Goal: Obtain resource: Download file/media

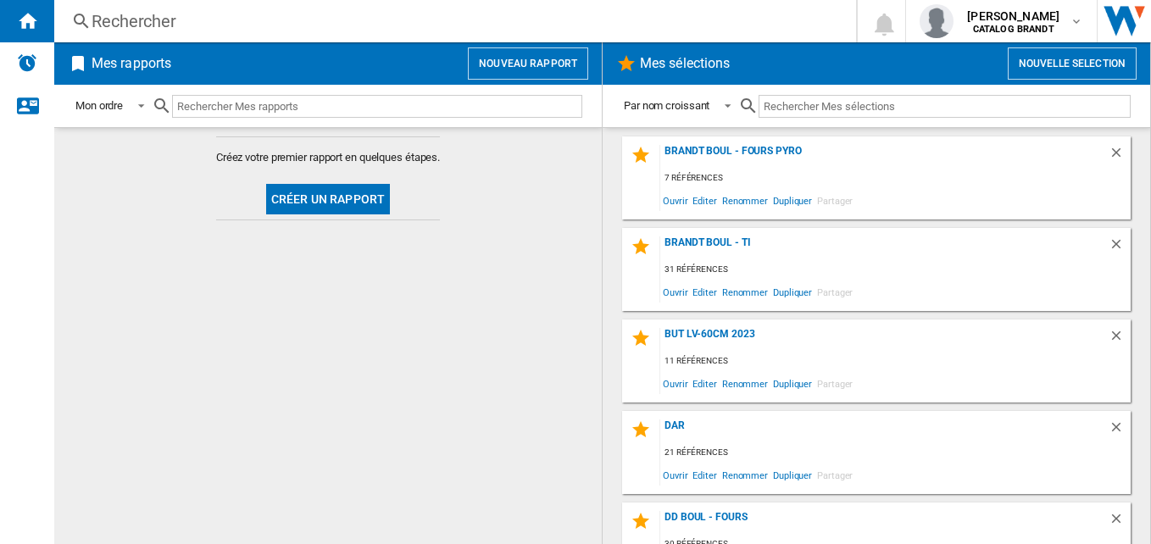
click at [143, 14] on div "Rechercher" at bounding box center [452, 21] width 720 height 24
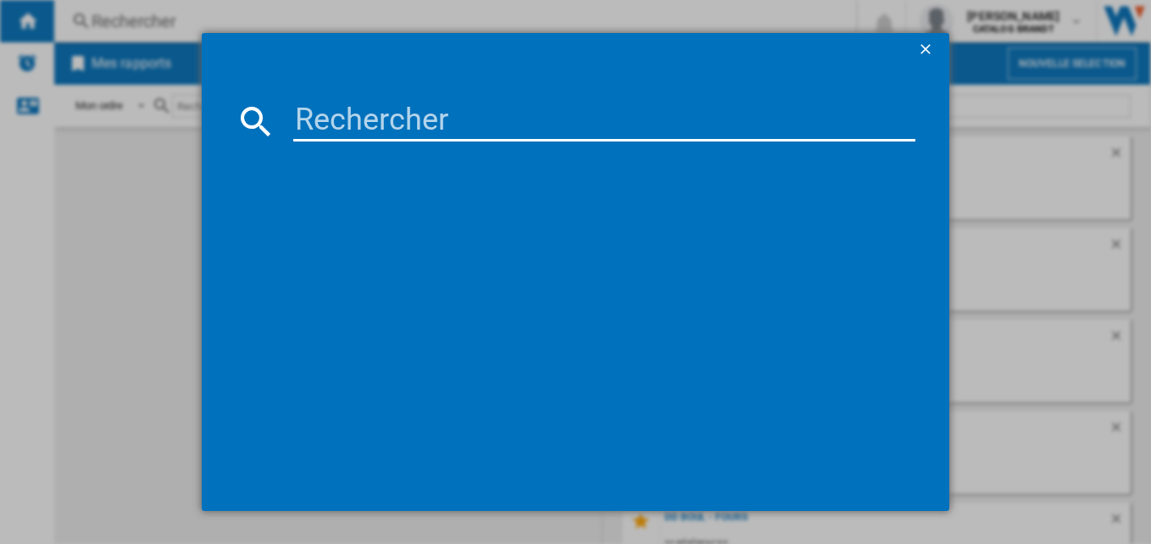
click at [341, 121] on input at bounding box center [604, 121] width 623 height 41
paste input "BOC8000X"
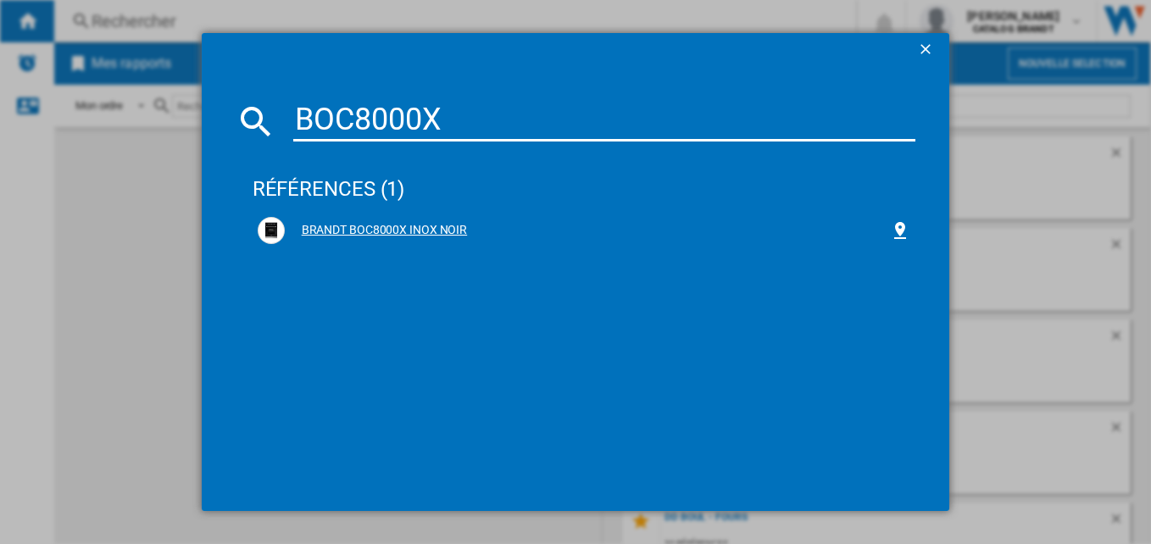
type input "BOC8000X"
click at [438, 233] on div "BRANDT BOC8000X INOX NOIR" at bounding box center [588, 230] width 606 height 17
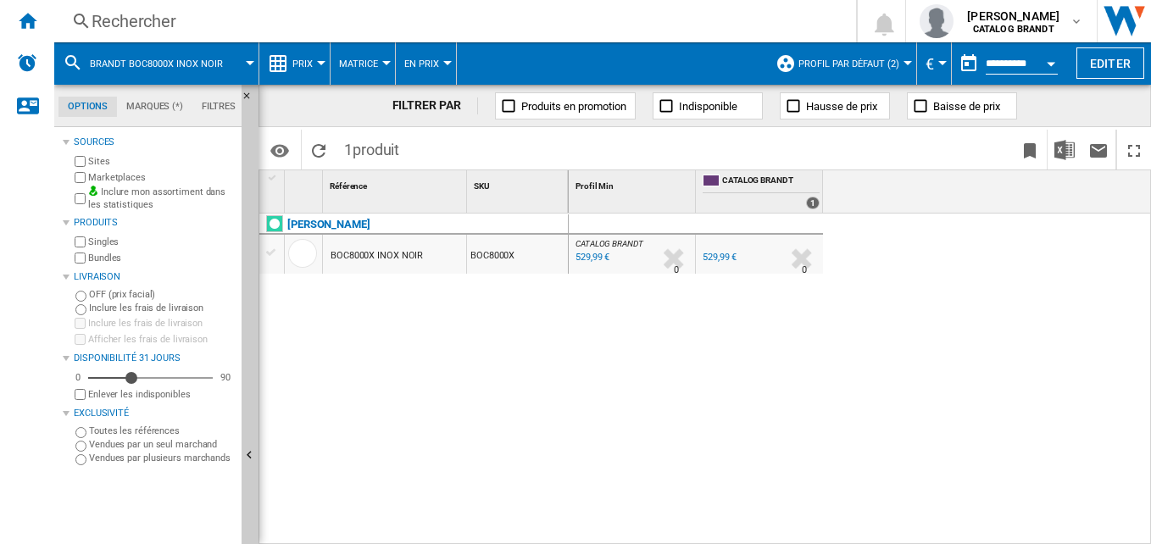
click at [285, 67] on ng-md-icon at bounding box center [278, 63] width 20 height 20
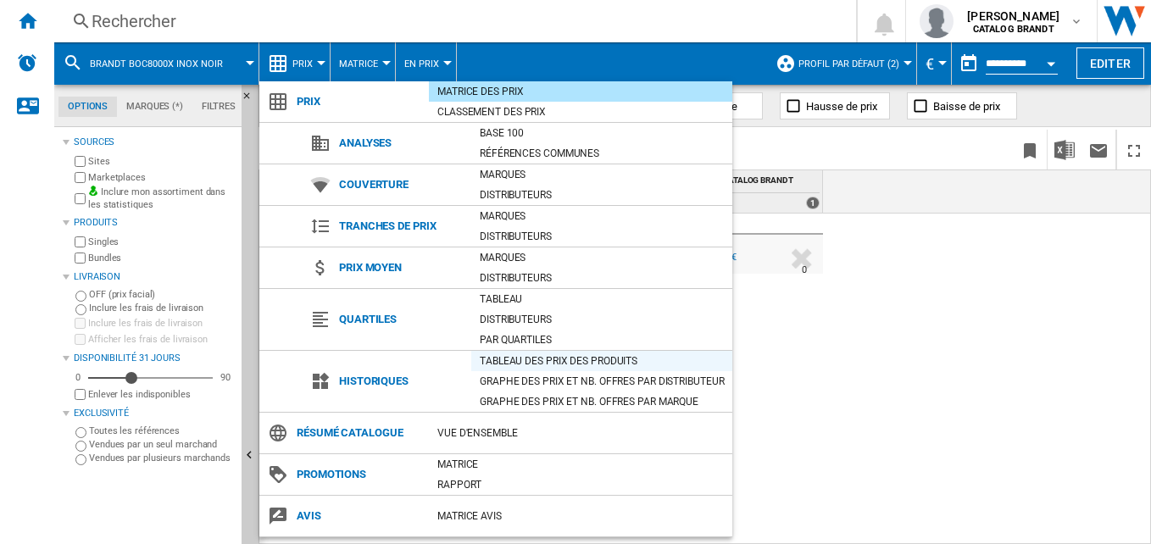
click at [565, 361] on div "Tableau des prix des produits" at bounding box center [601, 360] width 261 height 17
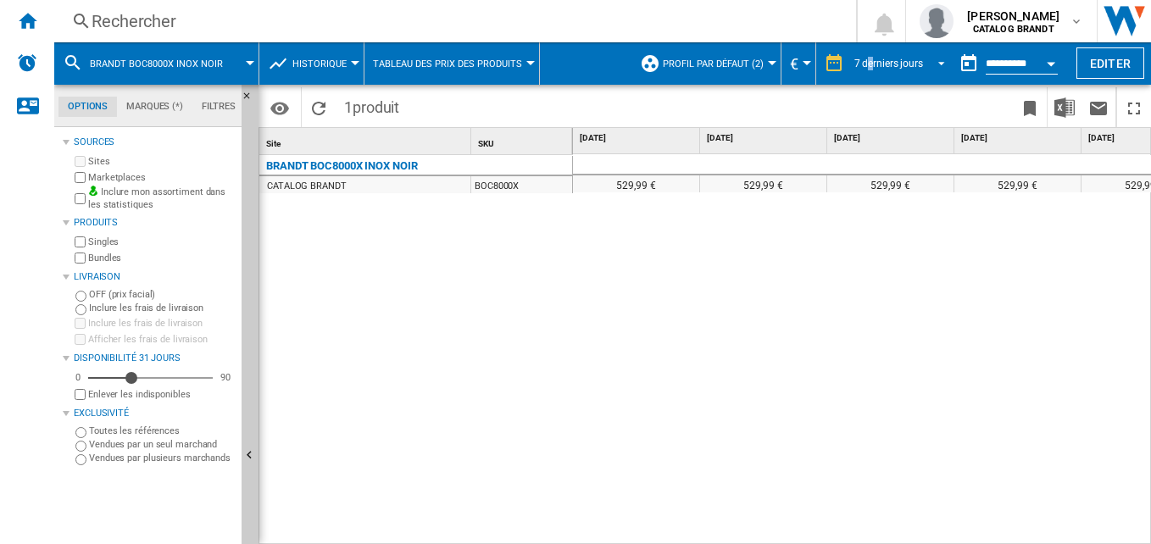
click at [868, 54] on md-select-value "7 derniers jours" at bounding box center [901, 63] width 99 height 25
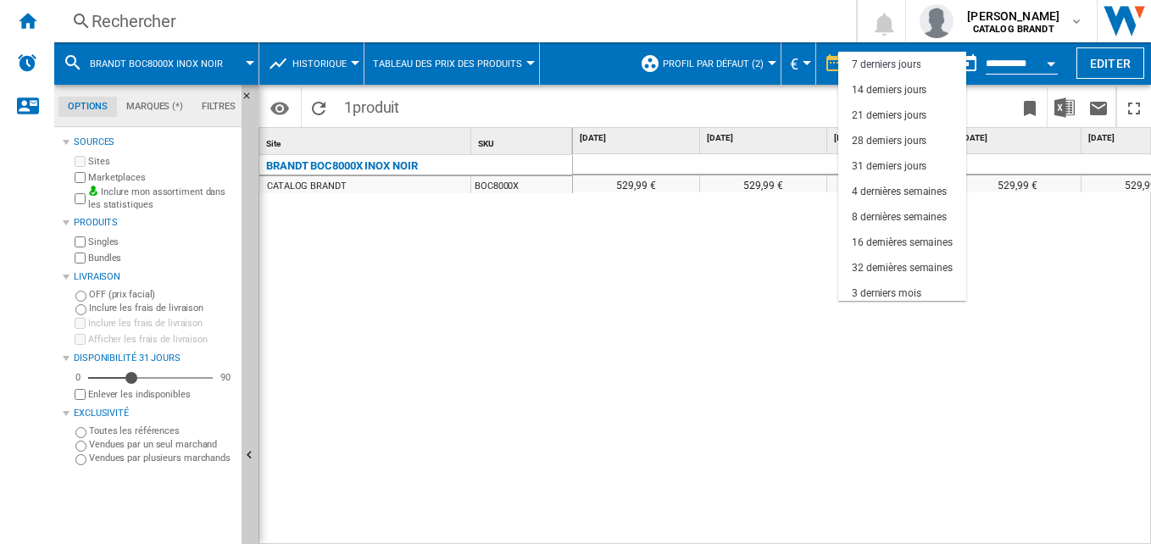
scroll to position [73, 0]
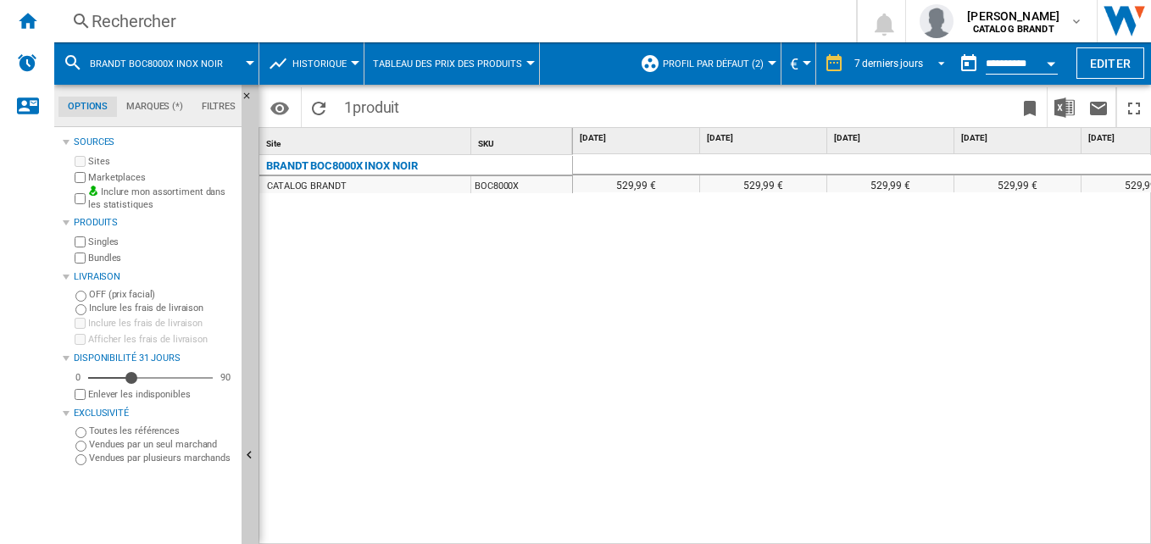
click at [881, 71] on md-select-value "7 derniers jours" at bounding box center [901, 63] width 99 height 25
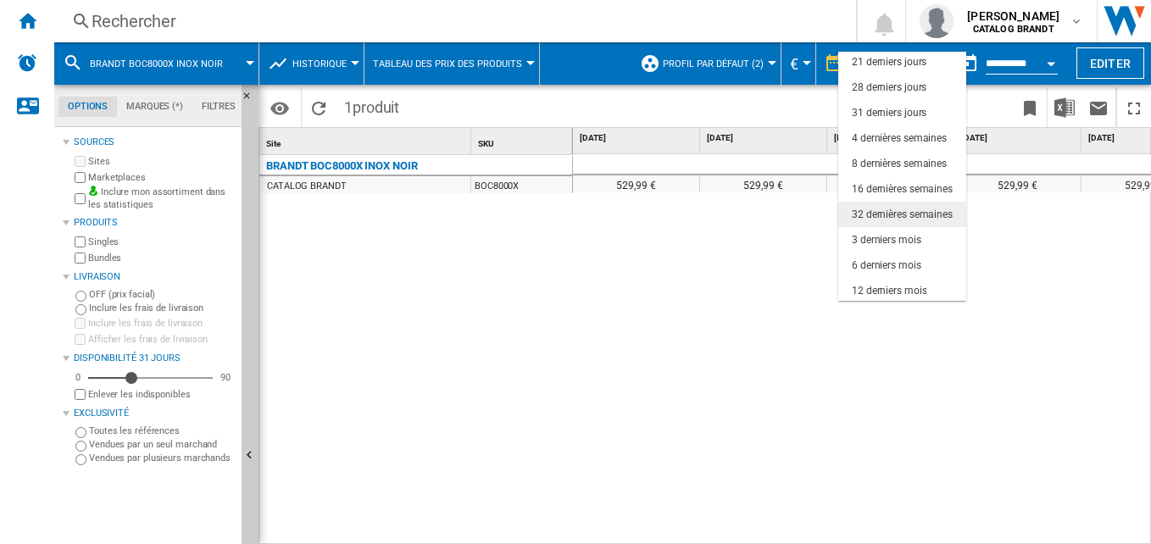
scroll to position [107, 0]
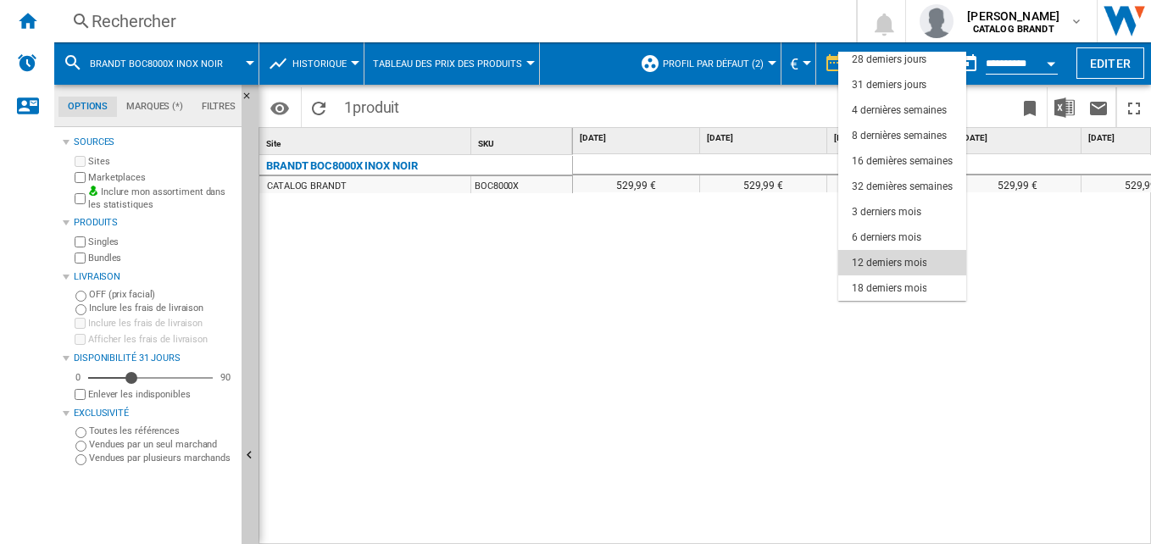
click at [877, 267] on div "12 derniers mois" at bounding box center [889, 263] width 75 height 14
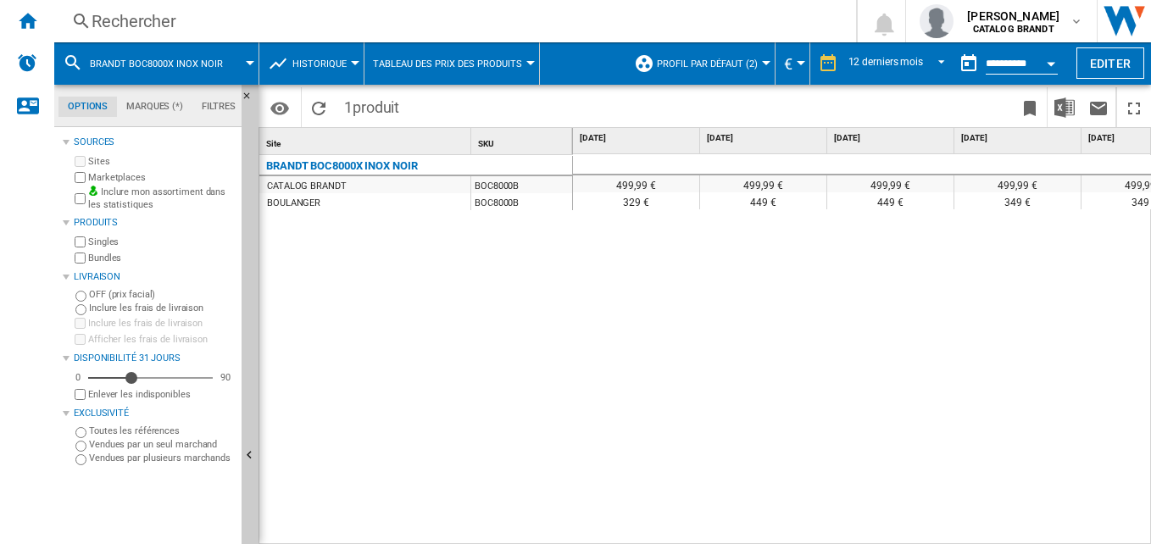
click at [611, 368] on div "499,99 € 499,99 € 499,99 € 499,99 € 499,99 € 499,99 € 499,99 € 529,99 € 529,99 …" at bounding box center [862, 349] width 579 height 391
click at [370, 22] on div "Rechercher" at bounding box center [452, 21] width 720 height 24
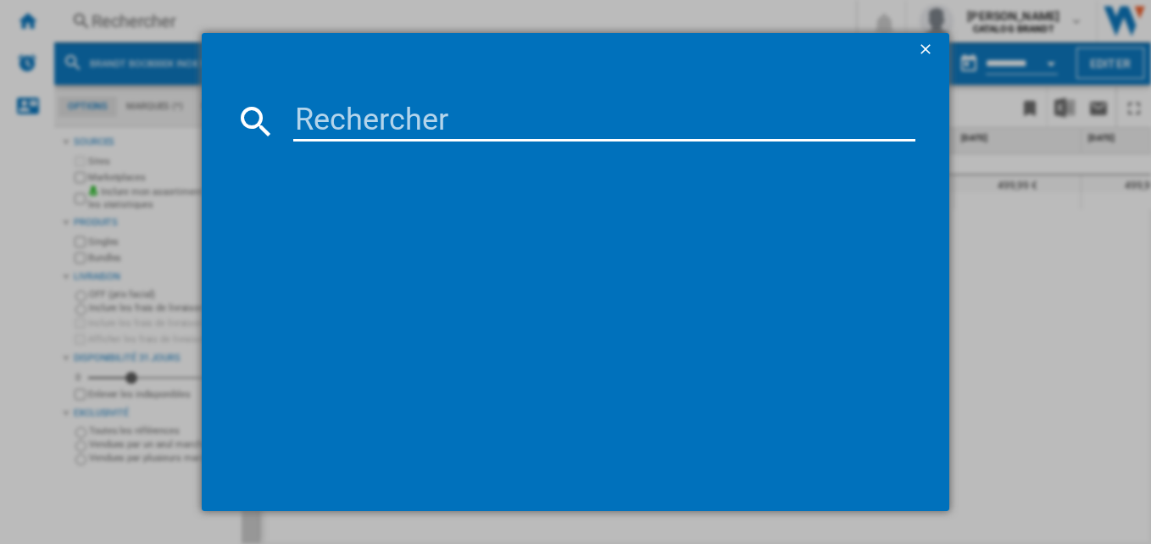
click at [434, 128] on input at bounding box center [604, 121] width 623 height 41
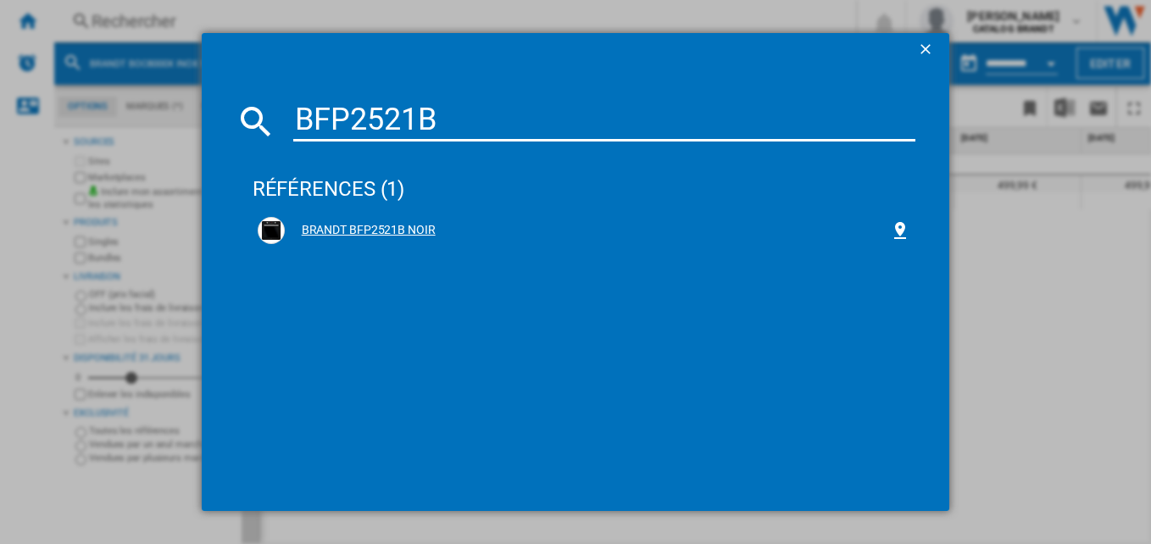
type input "BFP2521B"
click at [352, 236] on div "BRANDT BFP2521B NOIR" at bounding box center [588, 230] width 606 height 17
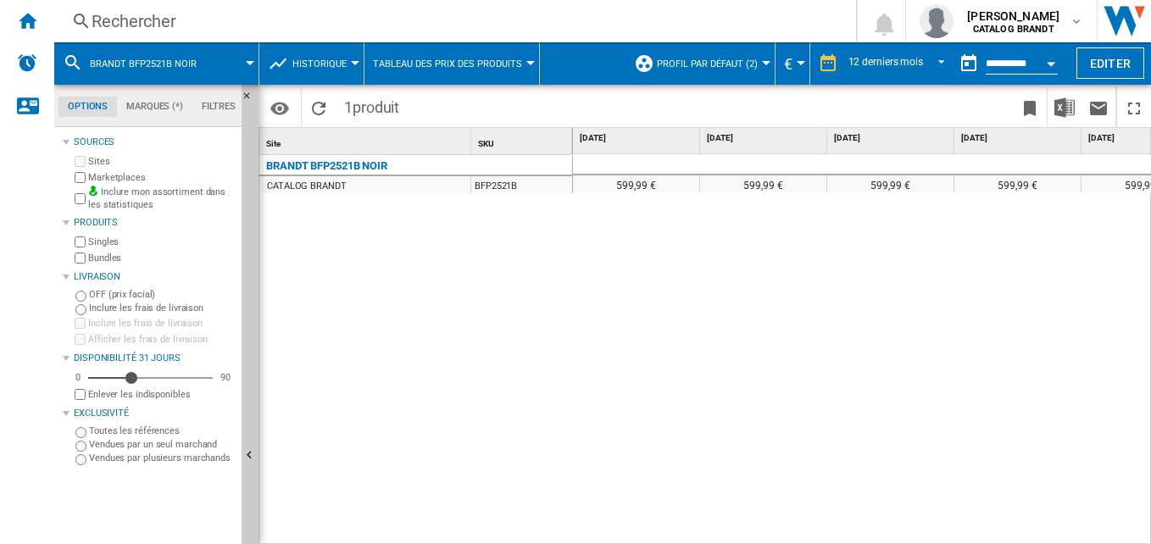
click at [674, 63] on span "Profil par défaut (2)" at bounding box center [707, 63] width 101 height 11
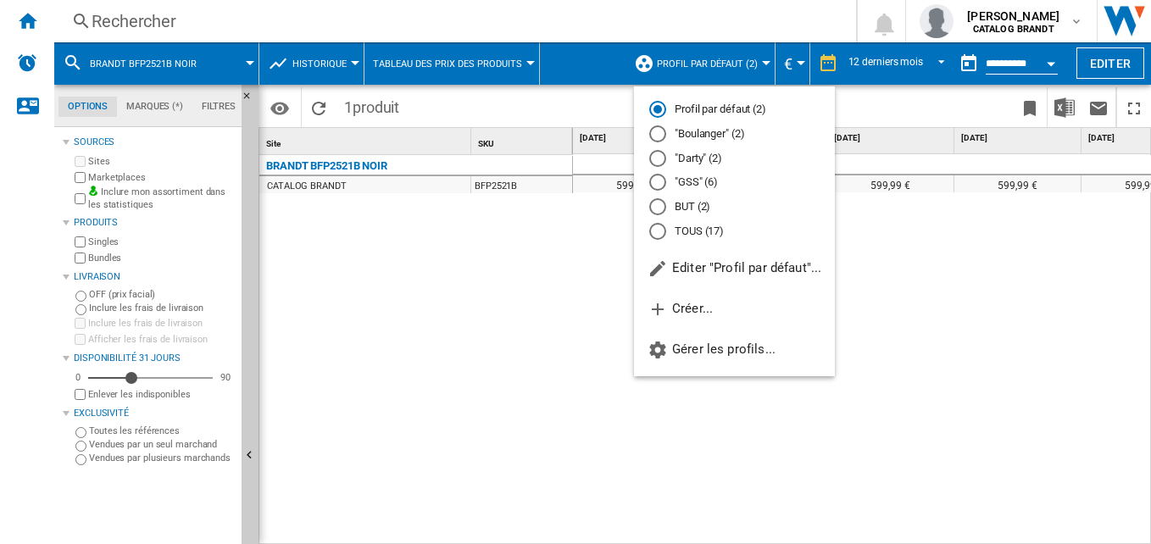
click at [697, 171] on md-radio-group "Profil par défaut (2) "Boulanger" (2) "Darty" (2) "GSS" (6) BUT (2) TOUS (17)" at bounding box center [734, 170] width 201 height 137
click at [691, 184] on md-radio-button ""GSS" (6)" at bounding box center [734, 183] width 170 height 16
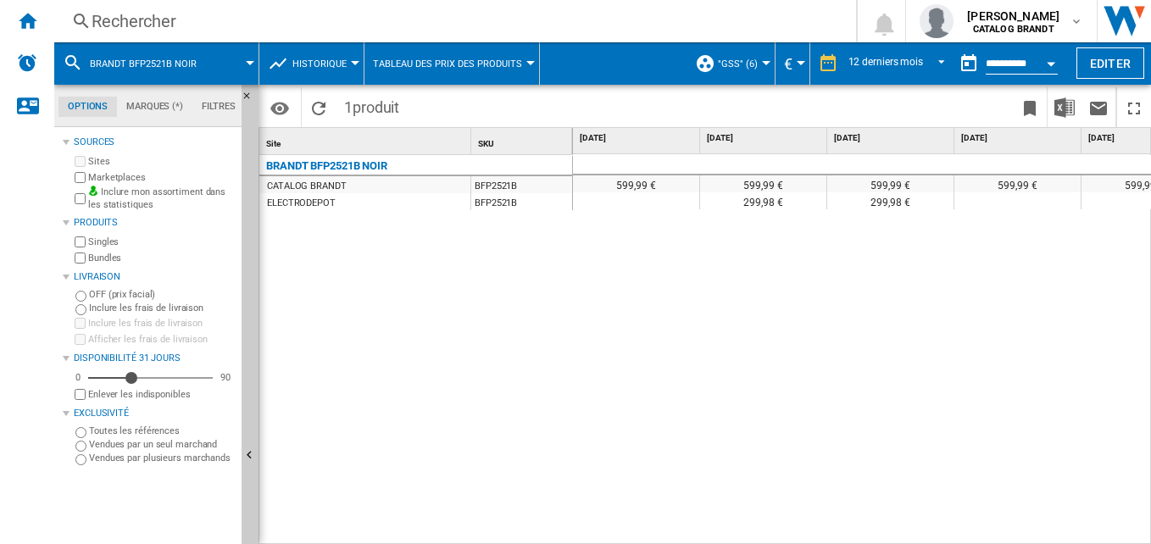
click at [629, 327] on div "599,99 € 599,99 € 599,99 € 599,99 € 599,99 € 599,99 € 599,99 € 599,99 € 599,99 …" at bounding box center [862, 349] width 579 height 391
click at [350, 5] on div "Rechercher Rechercher 0 [PERSON_NAME] CATALOG BRANDT CATALOG BRANDT Mes paramèt…" at bounding box center [602, 21] width 1096 height 42
click at [352, 25] on div "Rechercher" at bounding box center [452, 21] width 720 height 24
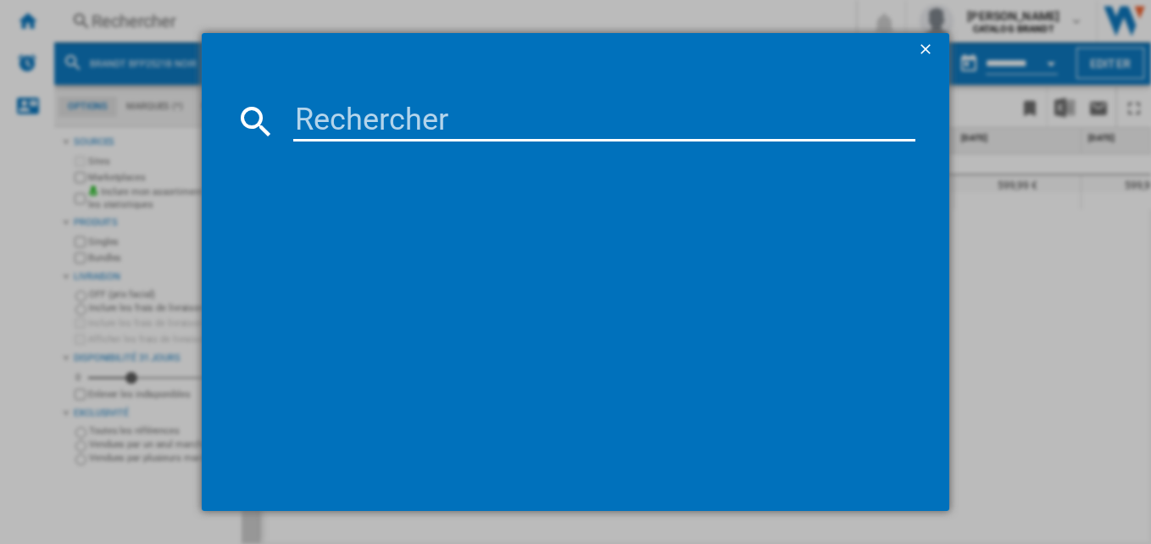
click at [374, 120] on input at bounding box center [604, 121] width 623 height 41
paste input "BOP2432B"
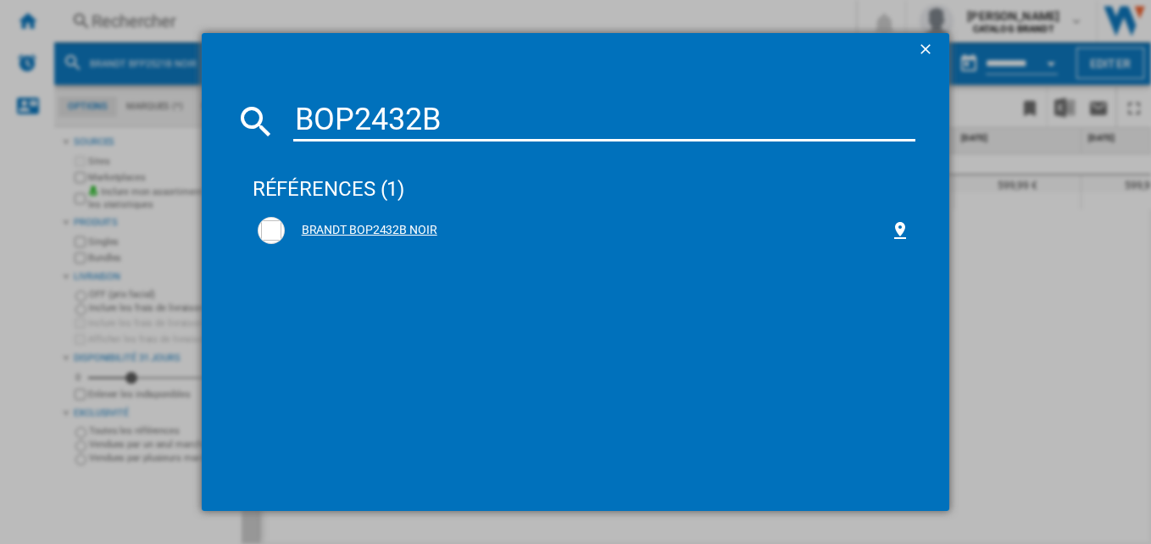
type input "BOP2432B"
click at [361, 223] on div "BRANDT BOP2432B NOIR" at bounding box center [588, 230] width 606 height 17
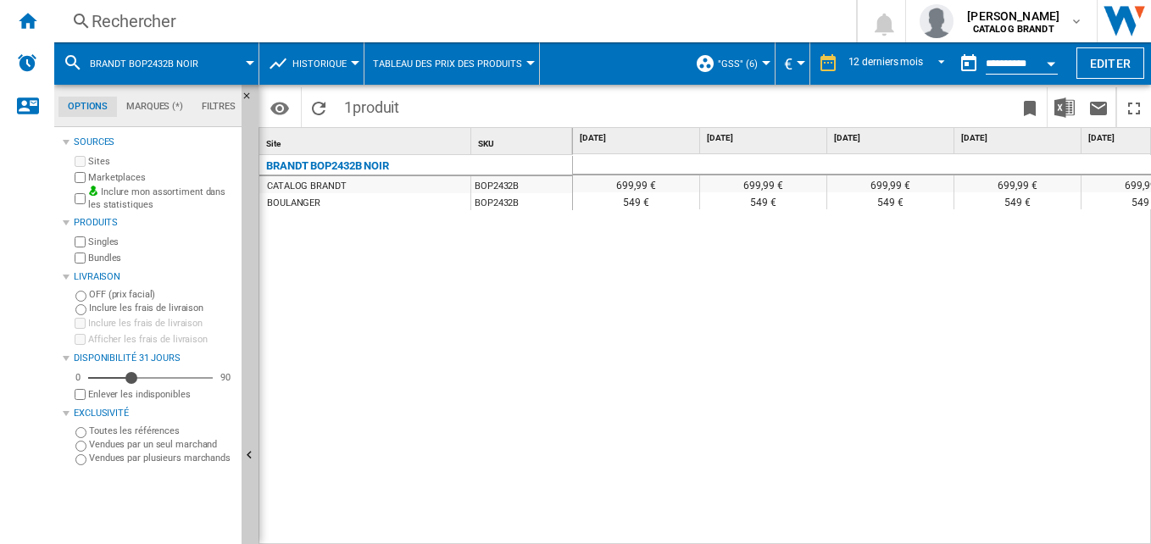
click at [643, 341] on div "699,99 € 699,99 € 699,99 € 699,99 € 699,99 € 699,99 € 699,99 € 699,99 € 699,99 …" at bounding box center [862, 349] width 579 height 391
click at [893, 63] on div "12 derniers mois" at bounding box center [885, 64] width 75 height 12
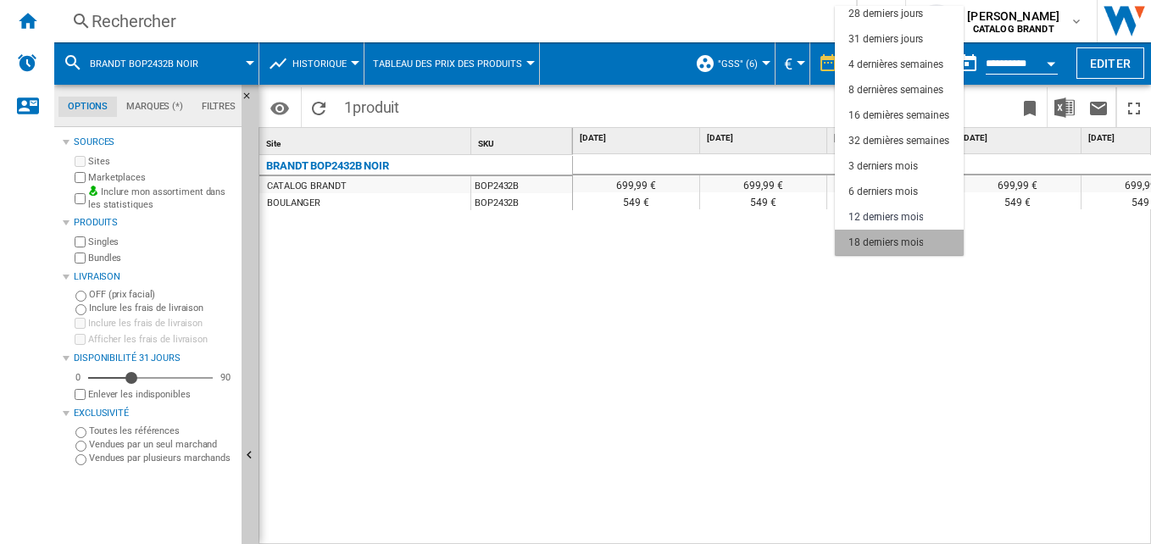
click at [902, 240] on div "18 derniers mois" at bounding box center [885, 243] width 75 height 14
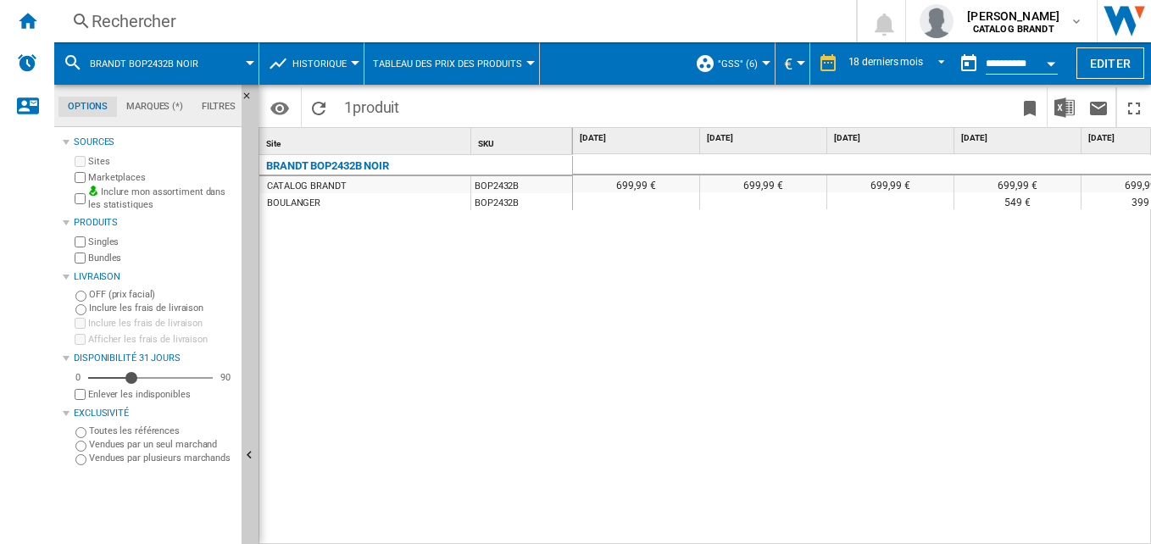
click at [702, 406] on div "699,99 € 699,99 € 699,99 € 699,99 € 699,99 € 699,99 € 699,99 € 699,99 € 699,99 …" at bounding box center [862, 349] width 579 height 391
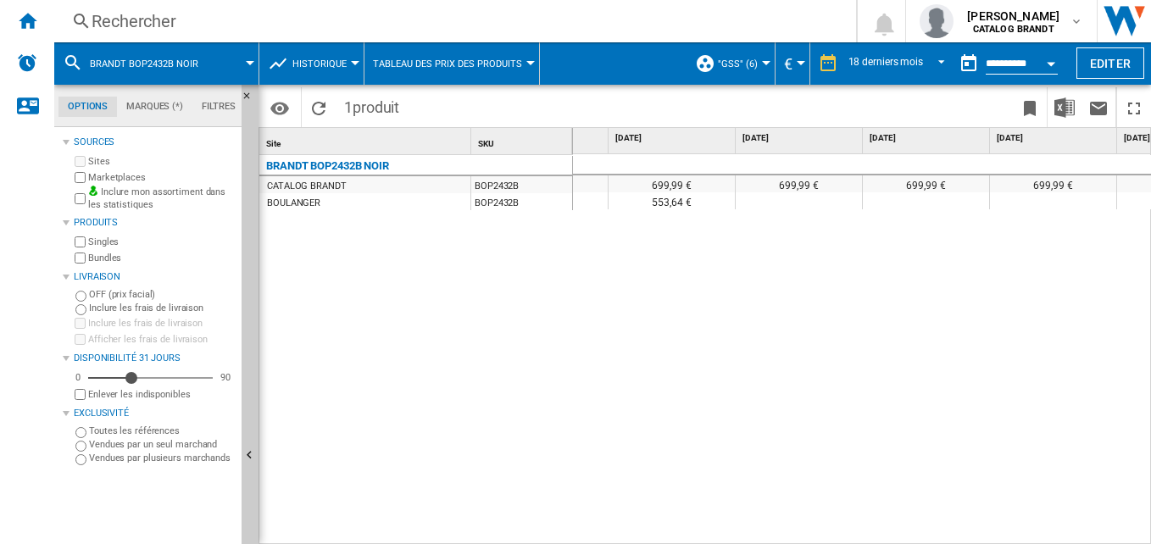
click at [265, 18] on div "Rechercher" at bounding box center [452, 21] width 720 height 24
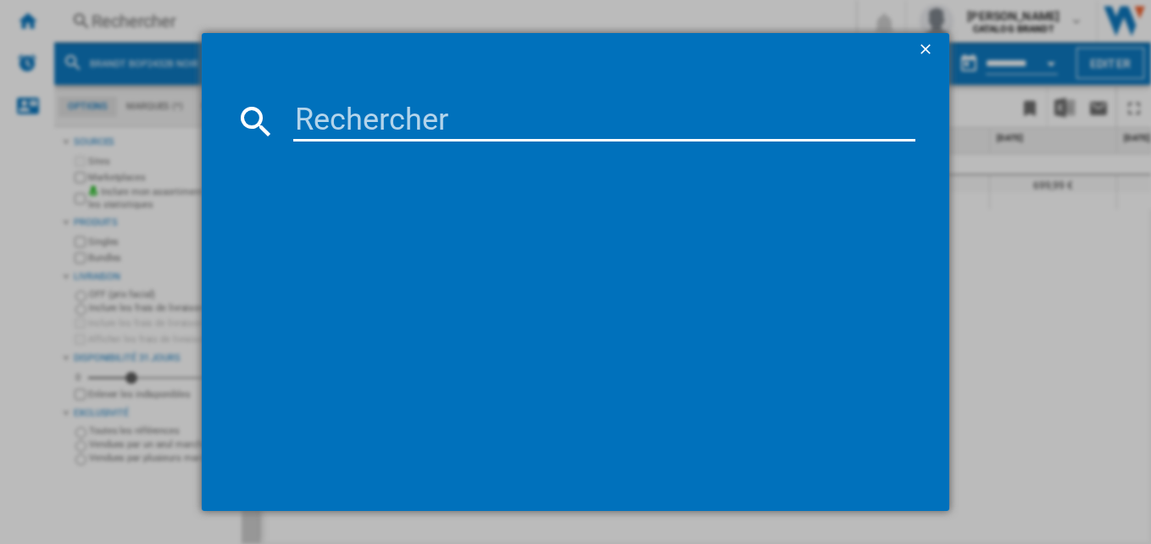
click at [435, 118] on input at bounding box center [604, 121] width 623 height 41
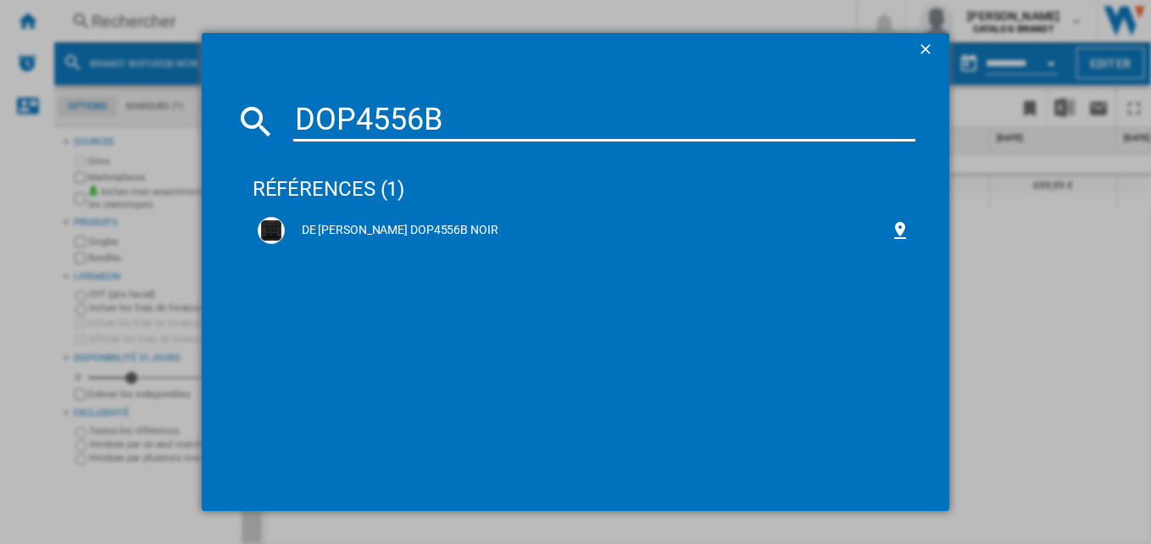
type input "DOP4556B"
click at [922, 44] on ng-md-icon "getI18NText('BUTTONS.CLOSE_DIALOG')" at bounding box center [927, 51] width 20 height 20
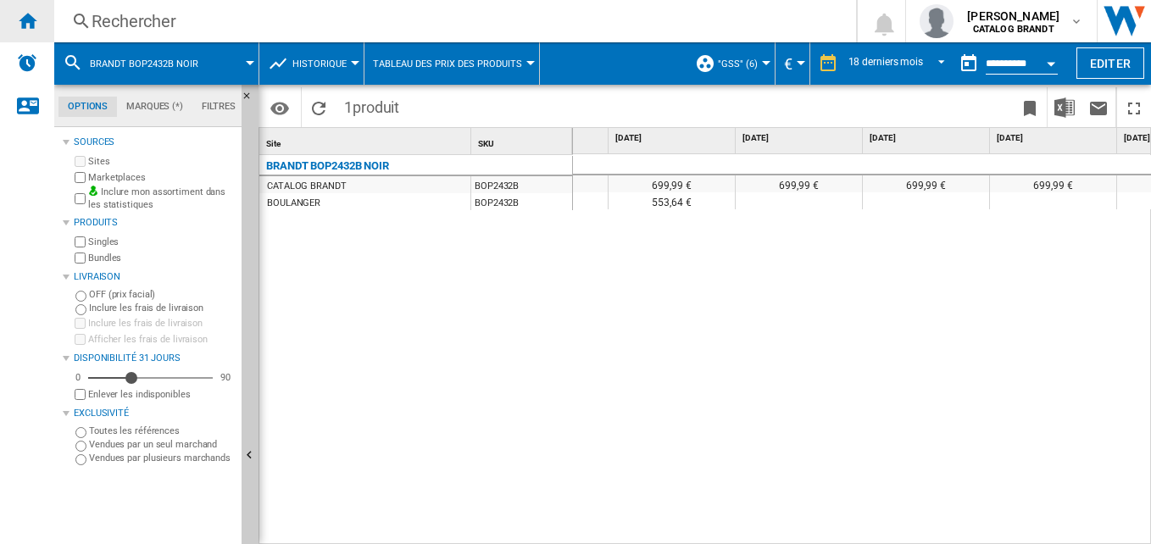
click at [25, 27] on ng-md-icon "Accueil" at bounding box center [27, 20] width 20 height 20
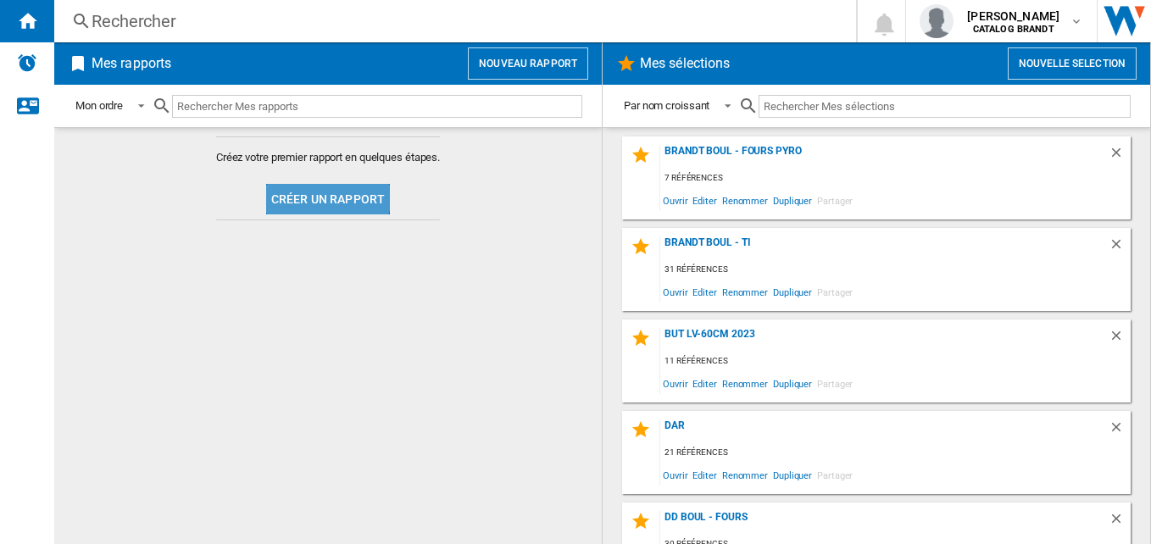
click at [326, 194] on button "Créer un rapport" at bounding box center [328, 199] width 124 height 31
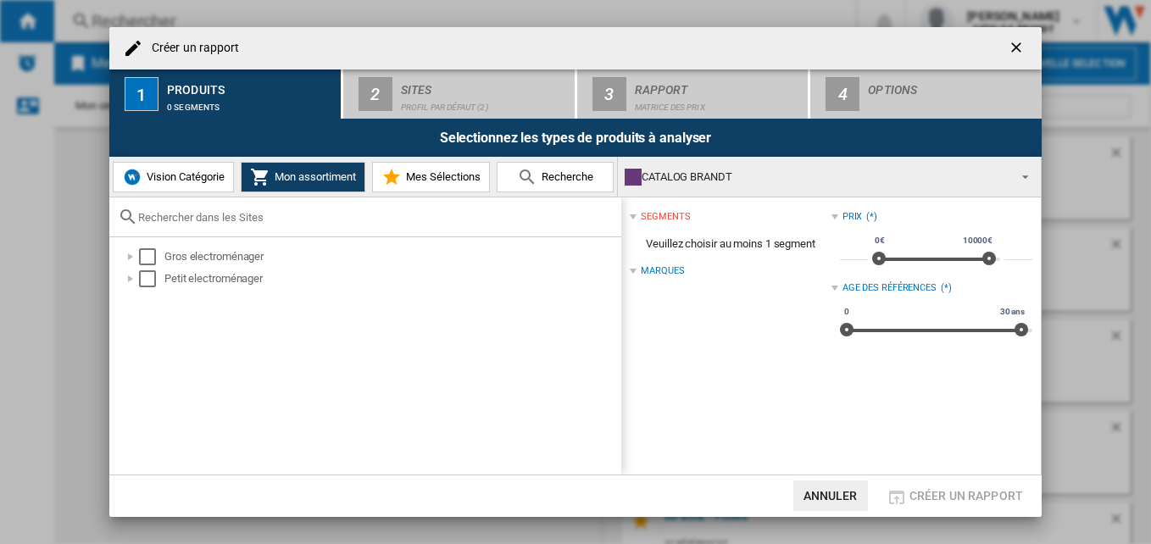
click at [110, 181] on div "Vision Catégorie Mon assortiment Mes Sélections Recherche" at bounding box center [363, 177] width 508 height 40
click at [161, 168] on button "Vision Catégorie" at bounding box center [173, 177] width 121 height 31
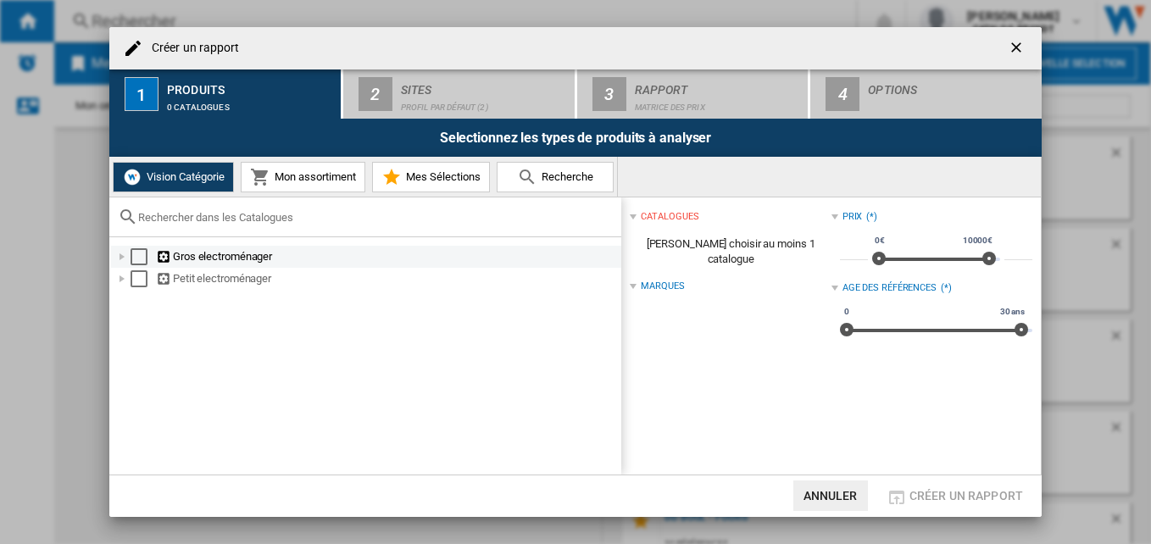
click at [122, 261] on div at bounding box center [122, 256] width 17 height 17
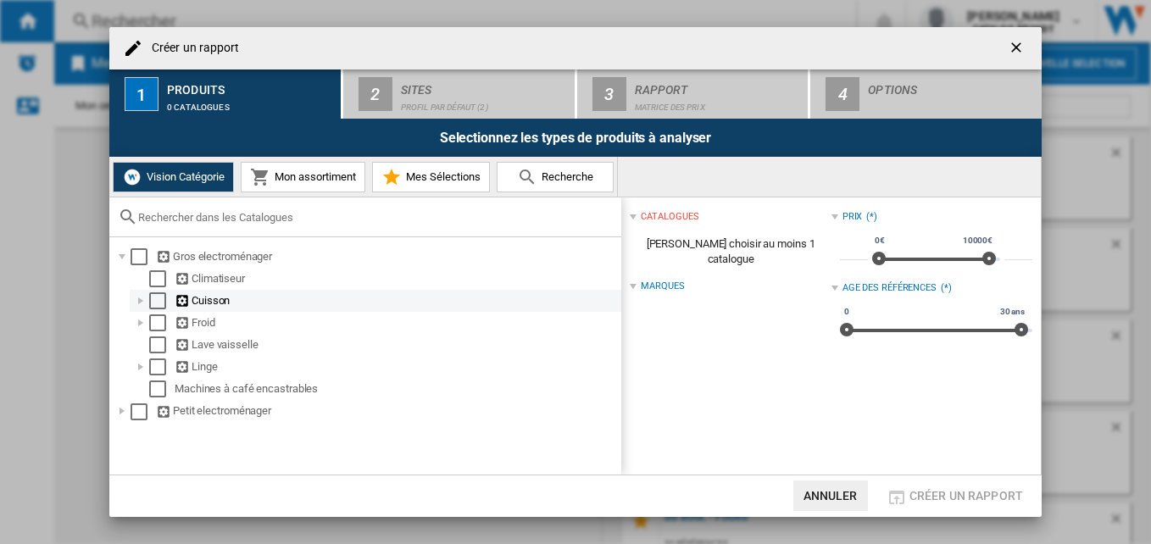
click at [139, 302] on div at bounding box center [140, 300] width 17 height 17
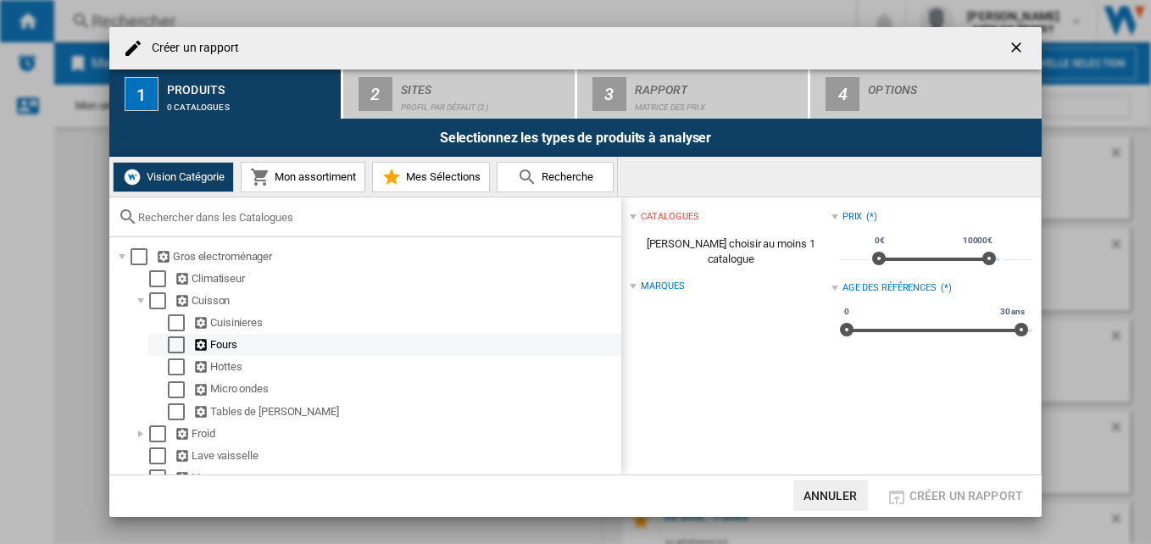
click at [180, 347] on div "Select" at bounding box center [176, 344] width 17 height 17
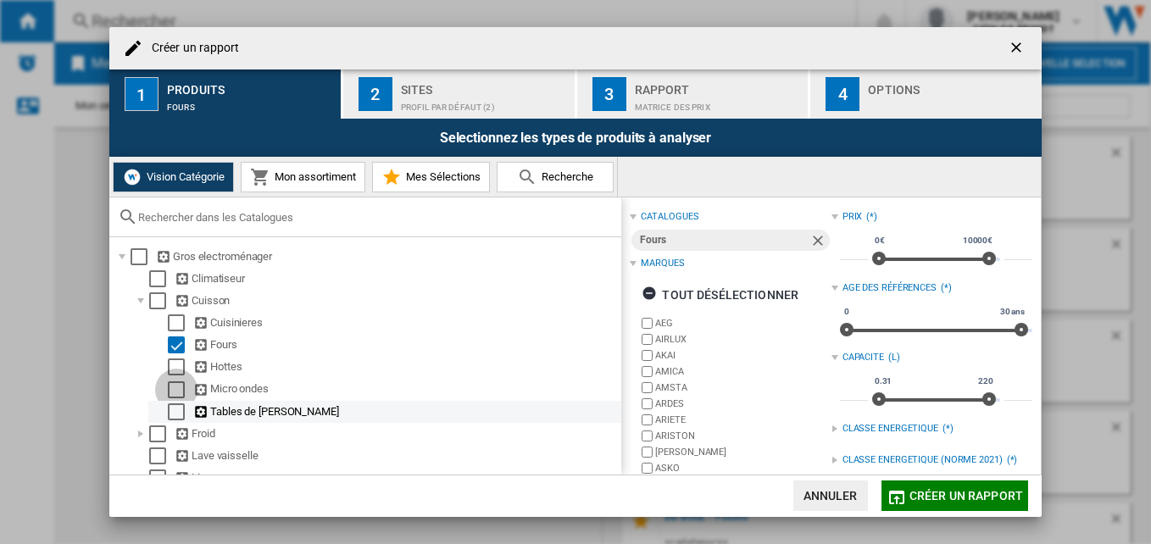
drag, startPoint x: 171, startPoint y: 388, endPoint x: 183, endPoint y: 404, distance: 20.0
click at [172, 389] on div "Select" at bounding box center [176, 389] width 17 height 17
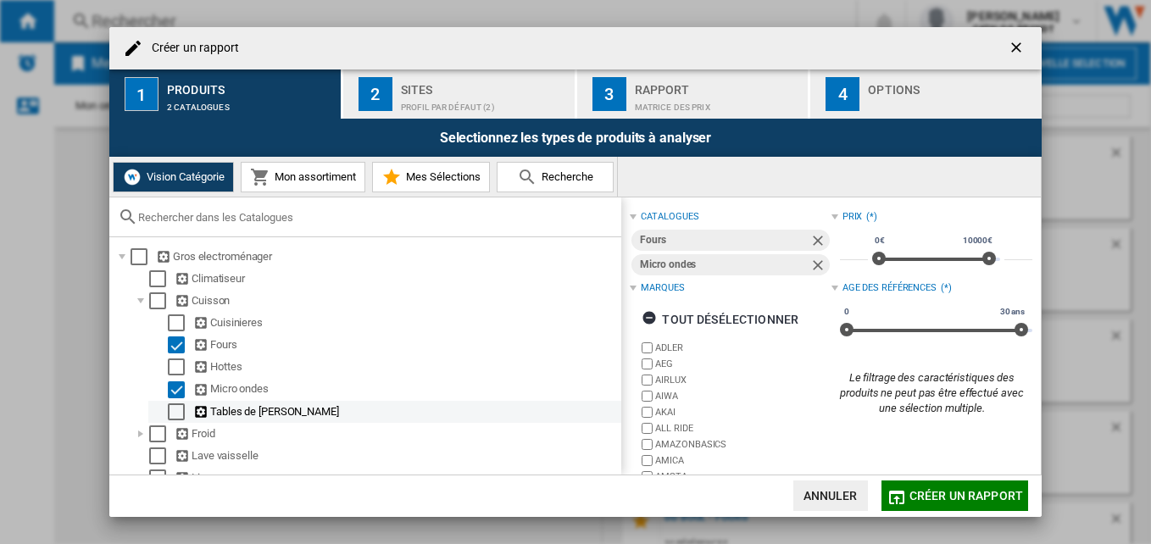
click at [175, 412] on div "Select" at bounding box center [176, 411] width 17 height 17
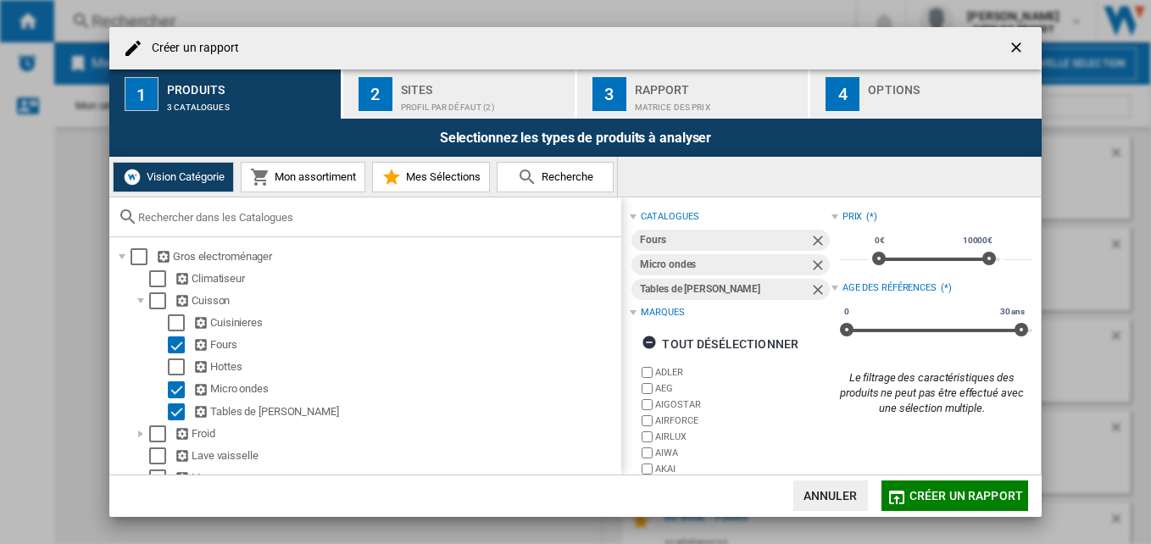
click at [436, 95] on div "Profil par défaut (2)" at bounding box center [484, 103] width 167 height 18
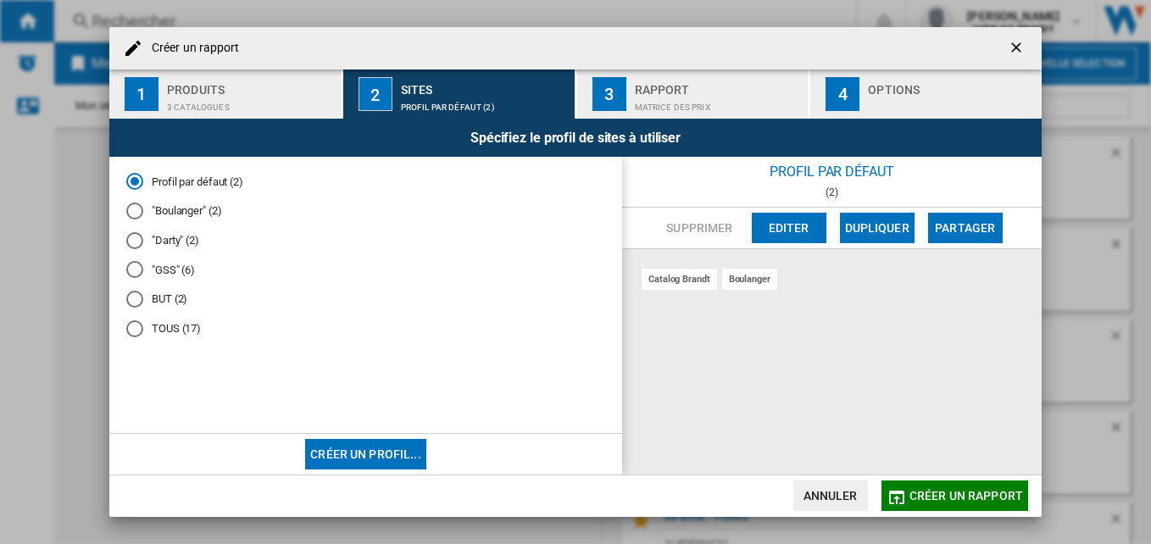
click at [163, 269] on md-radio-button ""GSS" (6)" at bounding box center [365, 270] width 479 height 16
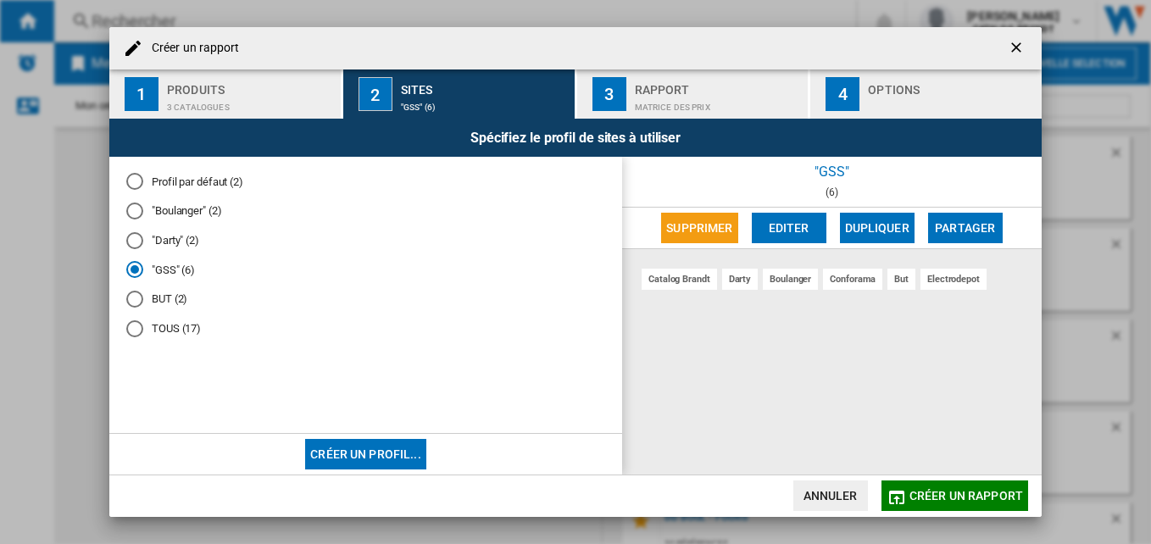
click at [169, 210] on md-radio-button ""Boulanger" (2)" at bounding box center [365, 211] width 479 height 16
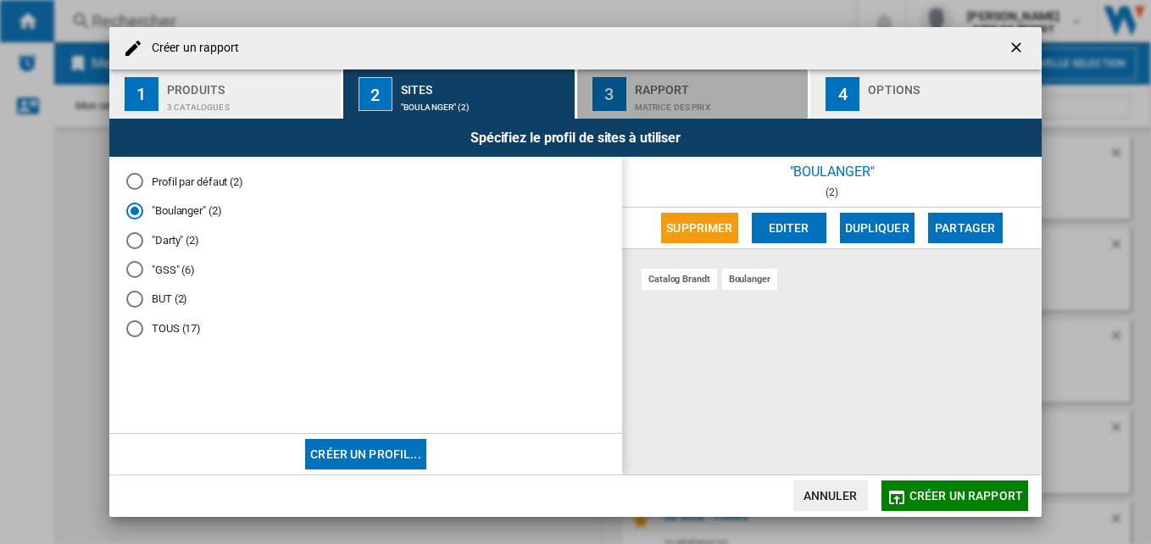
click at [693, 102] on div "Matrice des prix" at bounding box center [718, 103] width 167 height 18
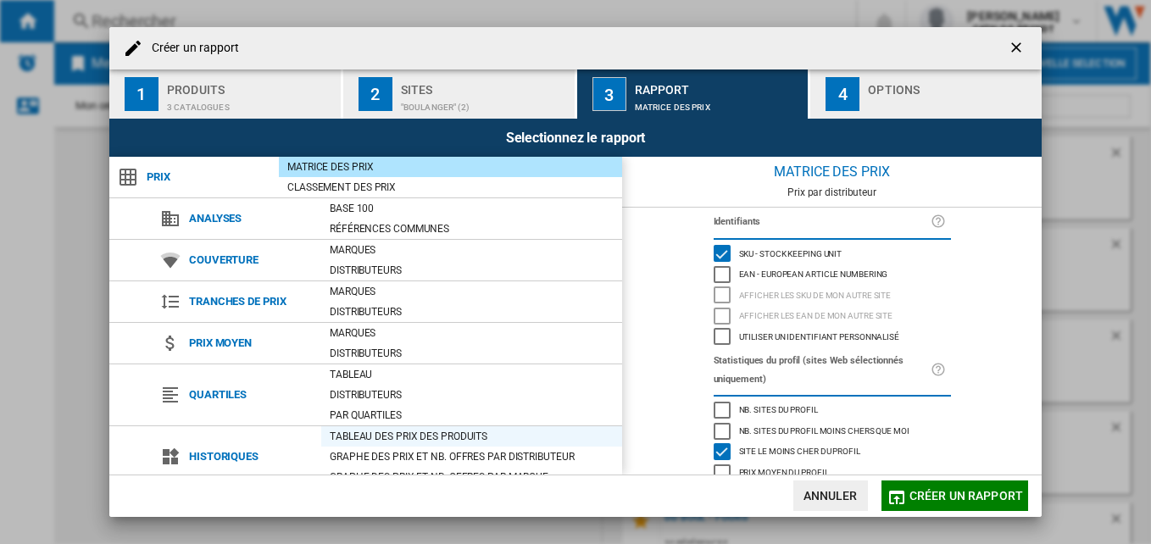
click at [386, 440] on div "Tableau des prix des produits" at bounding box center [471, 436] width 301 height 17
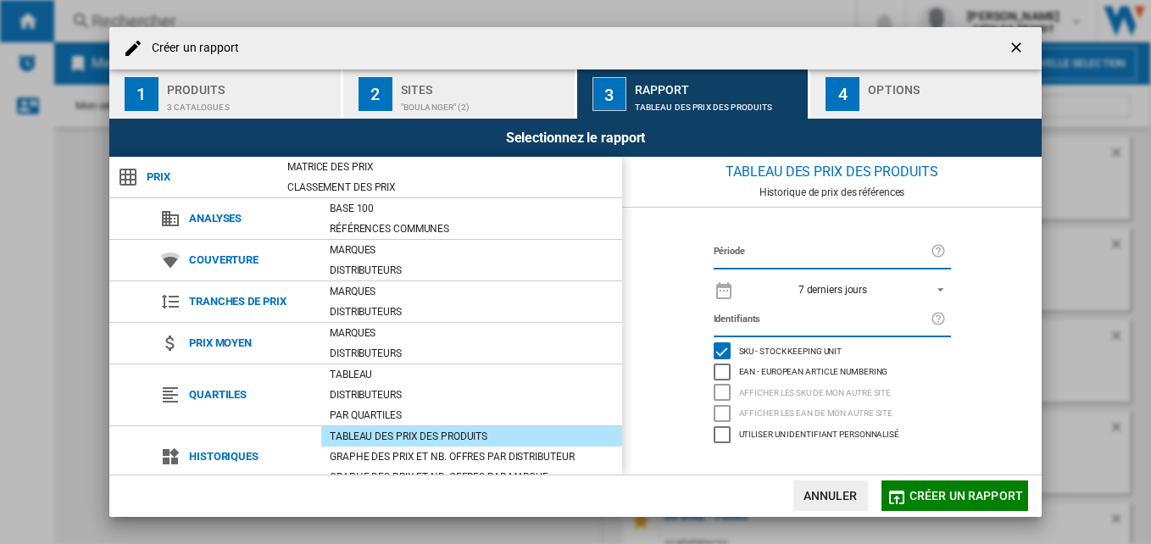
click at [812, 294] on div "7 derniers jours" at bounding box center [832, 290] width 69 height 12
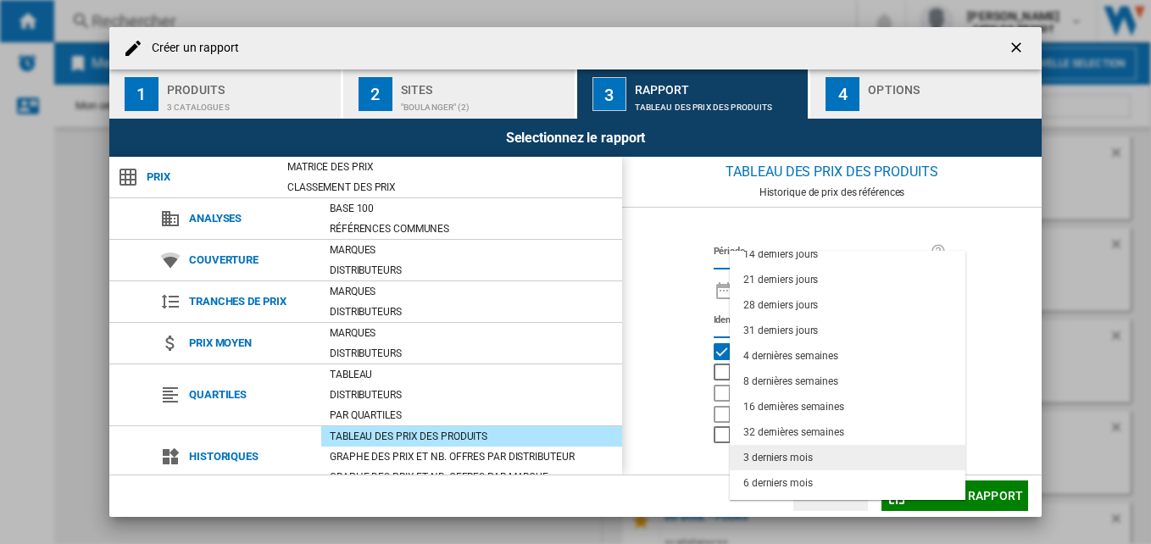
scroll to position [107, 0]
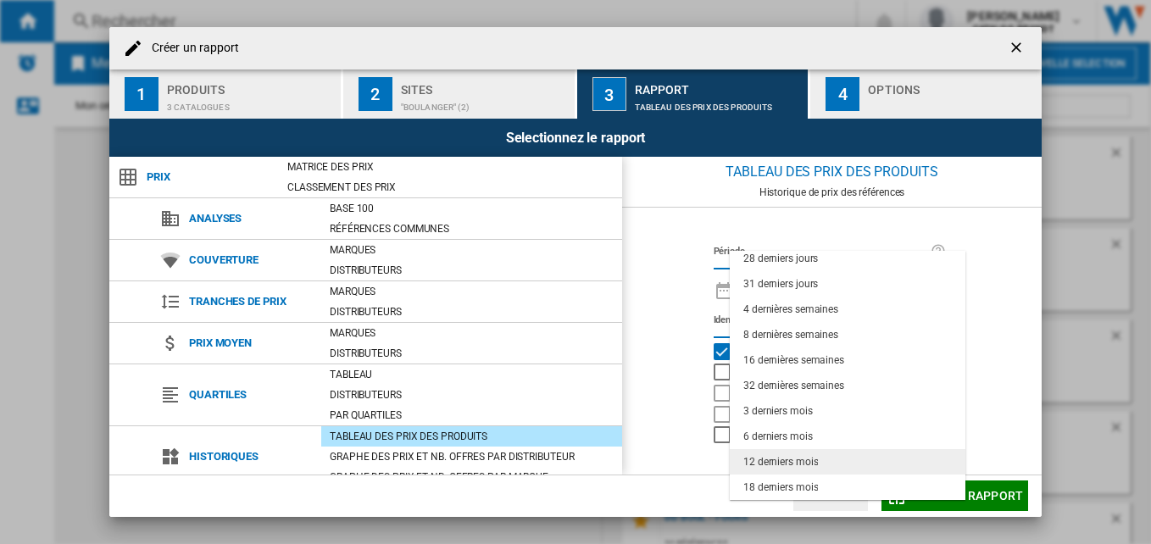
click at [839, 464] on md-option "12 derniers mois" at bounding box center [848, 461] width 236 height 25
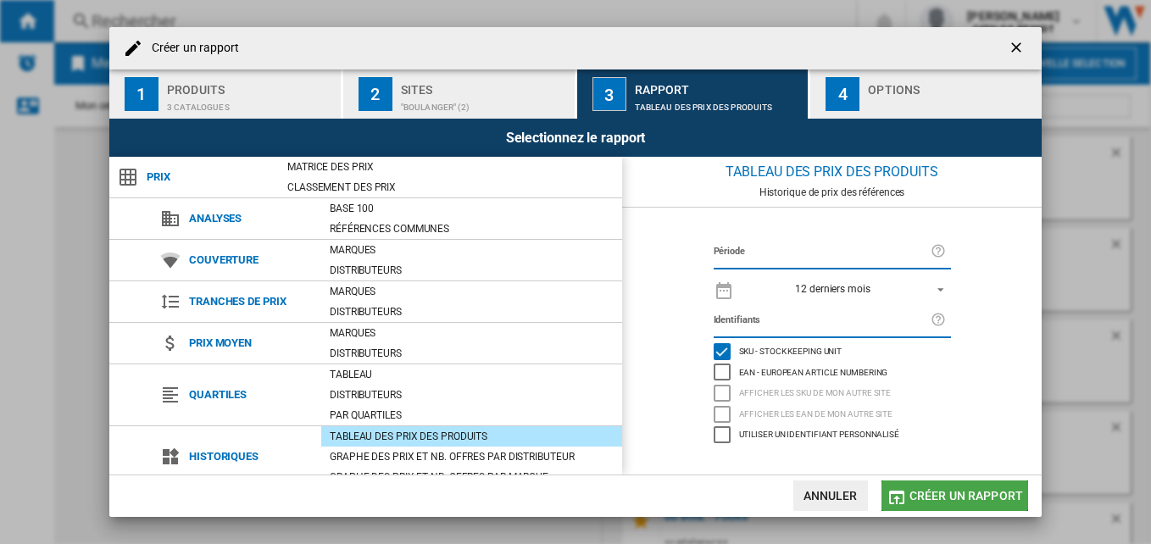
click at [920, 495] on span "Créer un rapport" at bounding box center [966, 496] width 114 height 14
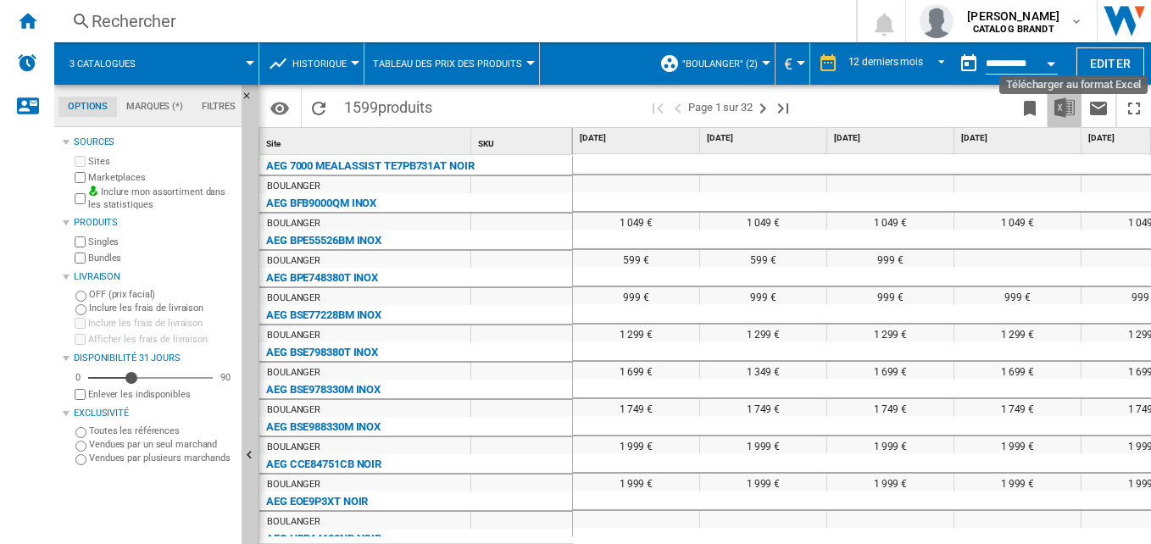
click at [1062, 110] on img "Télécharger au format Excel" at bounding box center [1064, 107] width 20 height 20
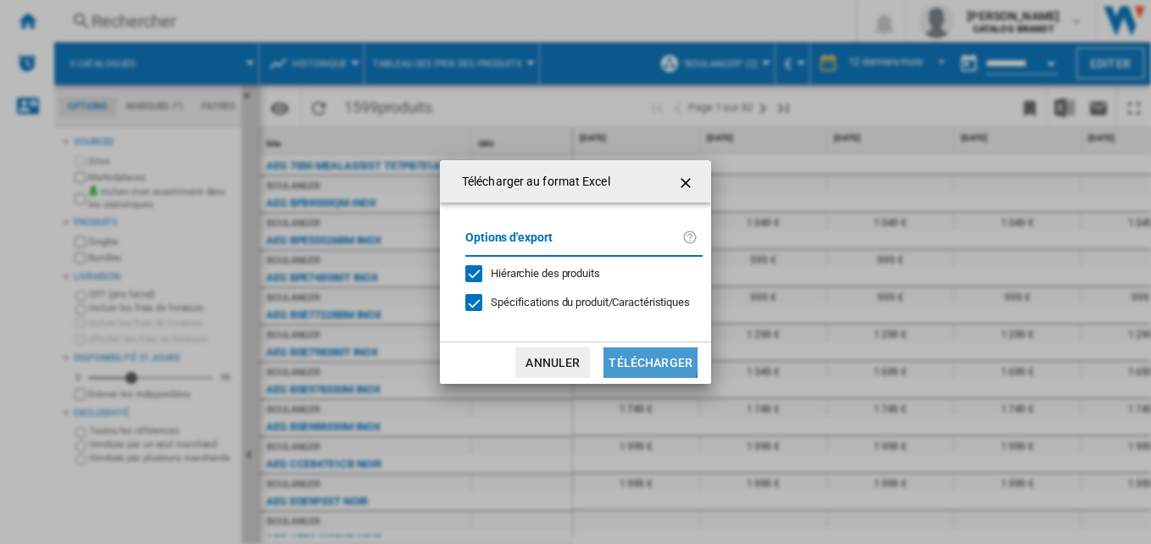
click at [645, 359] on button "Télécharger" at bounding box center [650, 362] width 94 height 31
